Goal: Transaction & Acquisition: Subscribe to service/newsletter

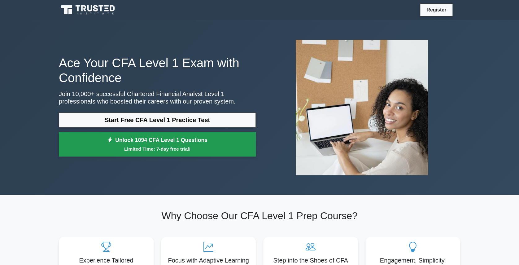
click at [183, 150] on small "Limited Time: 7-day free trial!" at bounding box center [157, 148] width 181 height 7
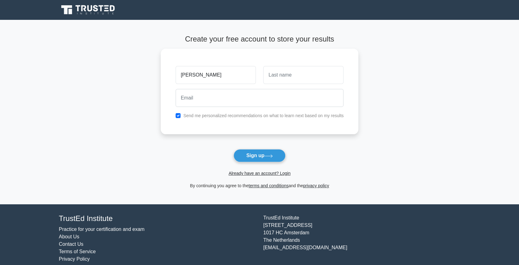
type input "[PERSON_NAME]"
type input "king"
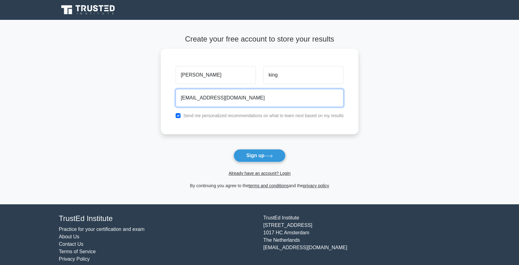
type input "cdking02@hotmail.co.uk"
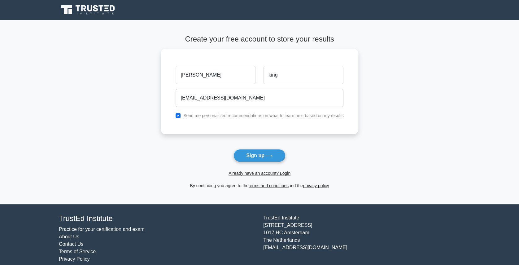
click at [466, 154] on main "Create your free account to store your results connor king cdking02@hotmail.co.…" at bounding box center [259, 112] width 519 height 184
click at [260, 149] on button "Sign up" at bounding box center [259, 155] width 52 height 13
